Goal: Task Accomplishment & Management: Use online tool/utility

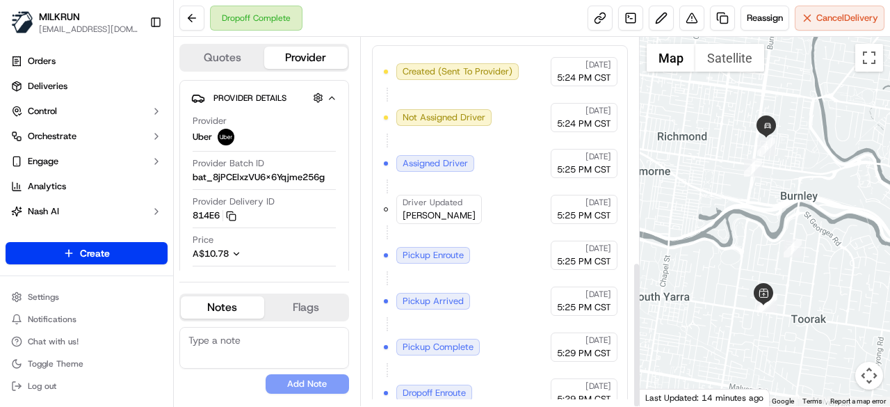
scroll to position [566, 0]
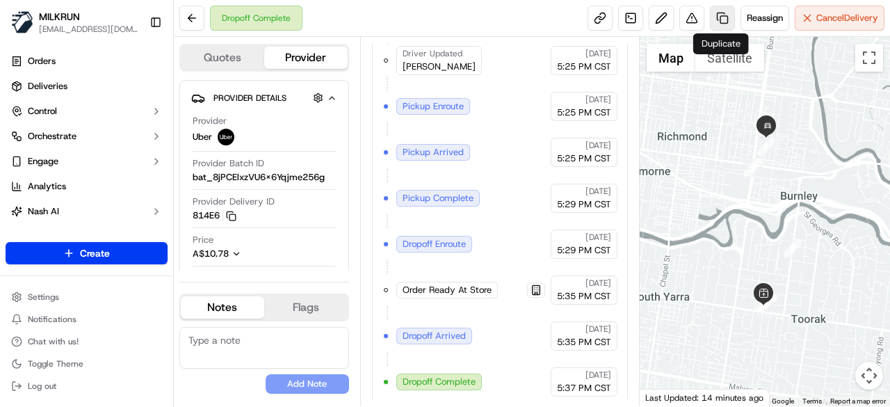
click at [719, 24] on link at bounding box center [722, 18] width 25 height 25
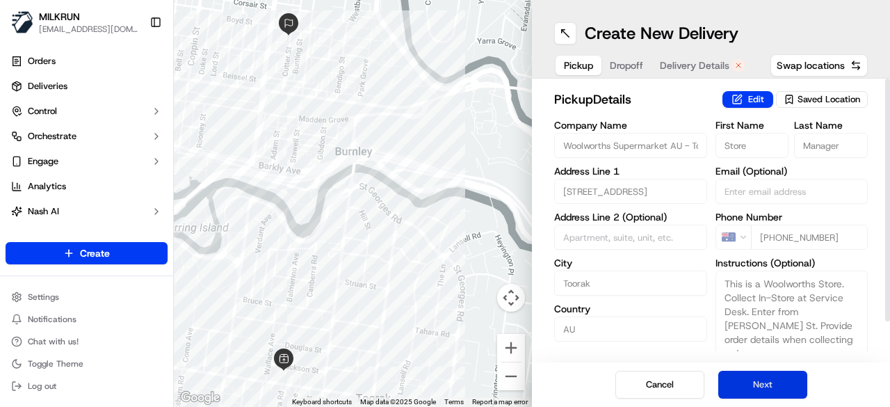
click at [776, 373] on button "Next" at bounding box center [762, 385] width 89 height 28
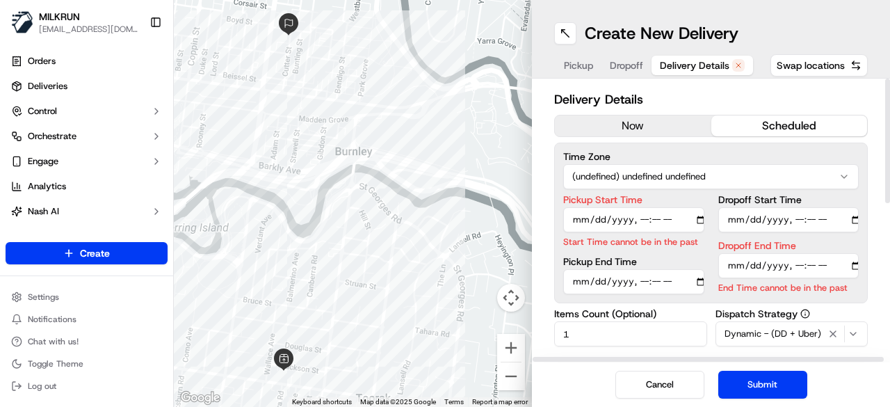
click at [661, 123] on button "now" at bounding box center [633, 125] width 156 height 21
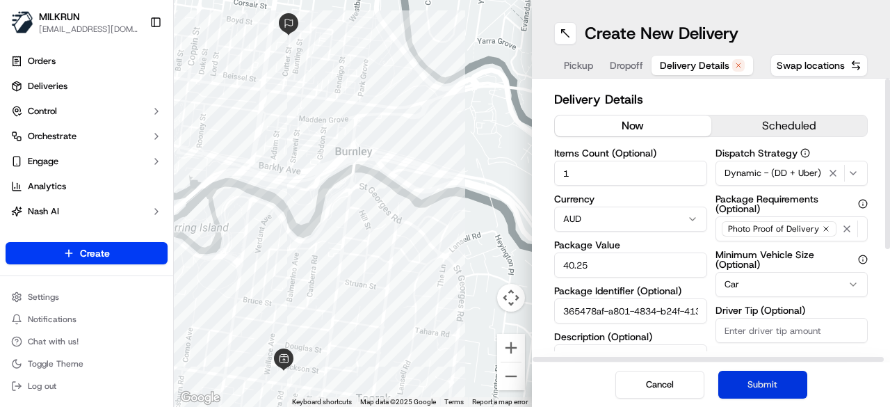
click at [786, 385] on button "Submit" at bounding box center [762, 385] width 89 height 28
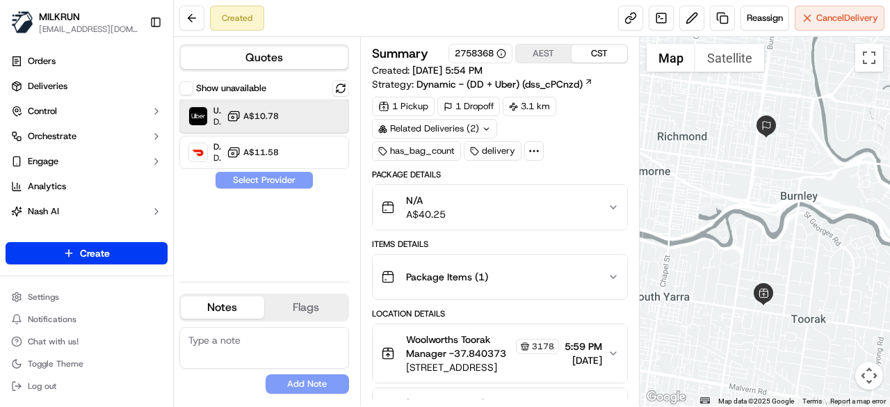
click at [321, 118] on div at bounding box center [317, 116] width 17 height 17
click at [299, 185] on button "Assign Provider" at bounding box center [264, 180] width 99 height 17
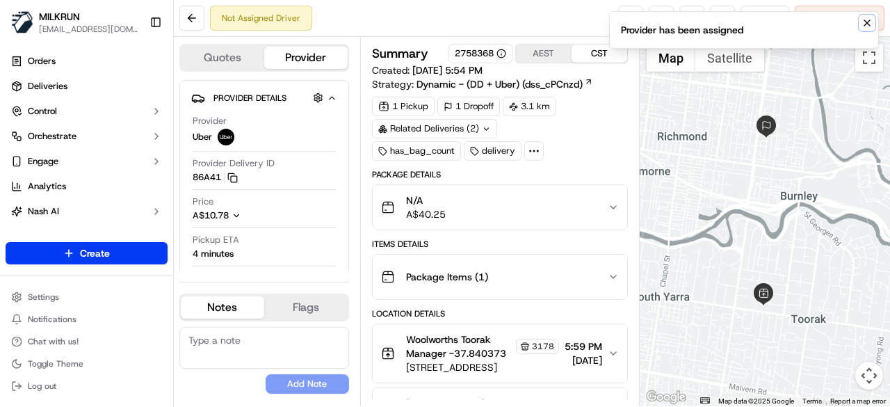
click at [871, 26] on icon "Notifications (F8)" at bounding box center [867, 22] width 11 height 11
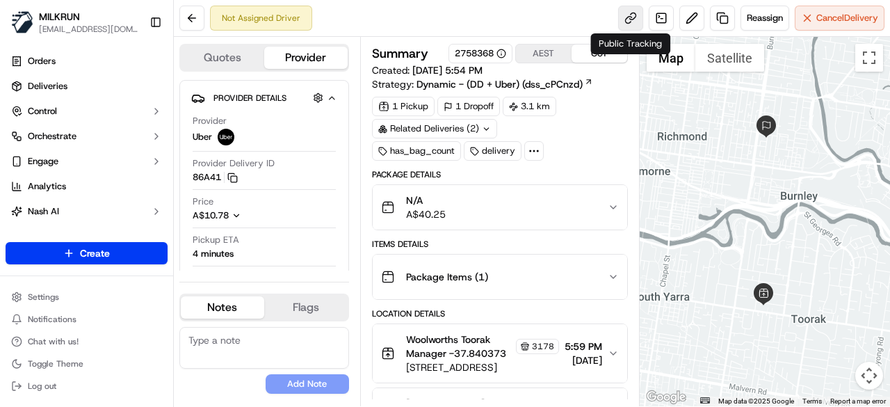
click at [626, 23] on link at bounding box center [630, 18] width 25 height 25
